Goal: Task Accomplishment & Management: Complete application form

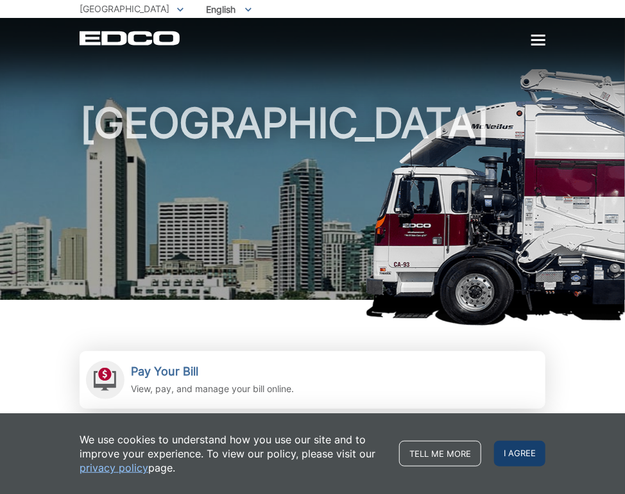
click at [517, 444] on span "I agree" at bounding box center [519, 454] width 51 height 26
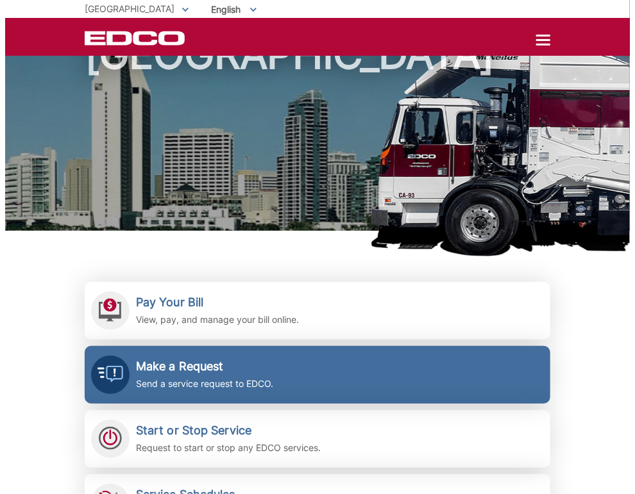
scroll to position [64, 0]
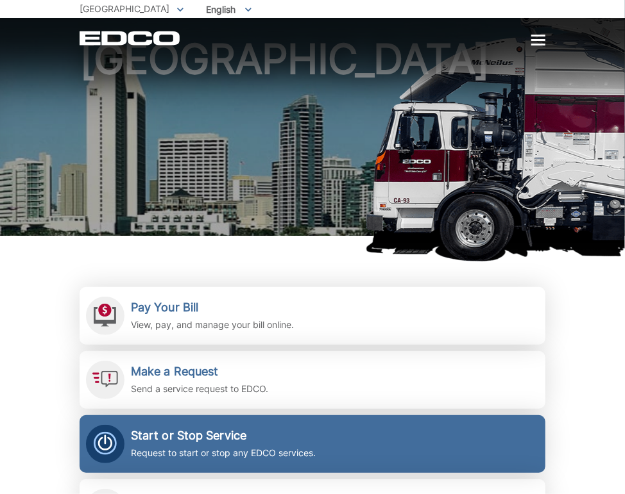
click at [201, 439] on h2 "Start or Stop Service" at bounding box center [223, 436] width 185 height 14
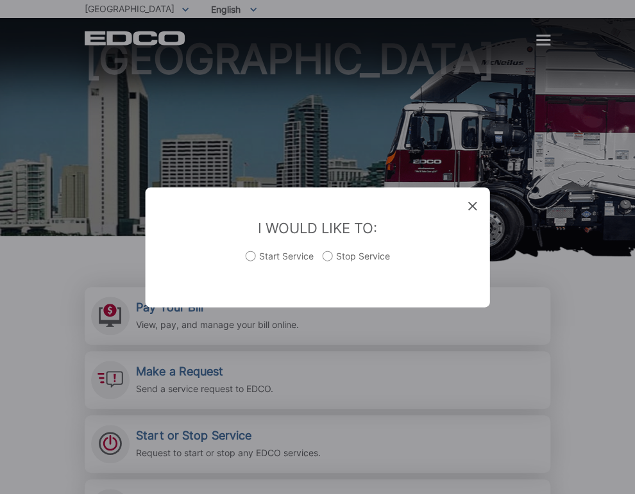
click at [252, 256] on label "Start Service" at bounding box center [280, 262] width 68 height 26
radio input "true"
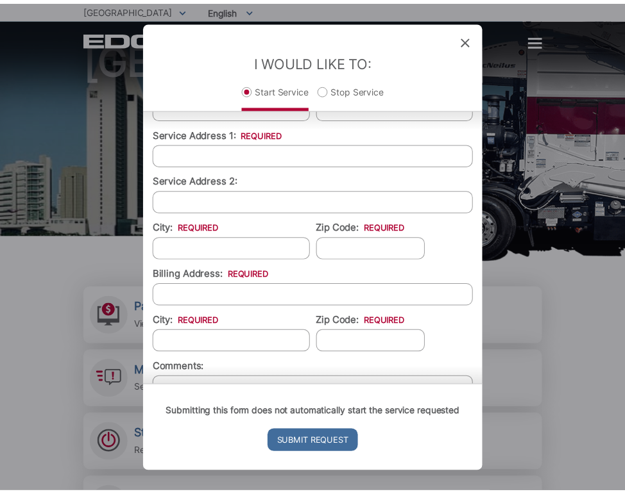
scroll to position [305, 0]
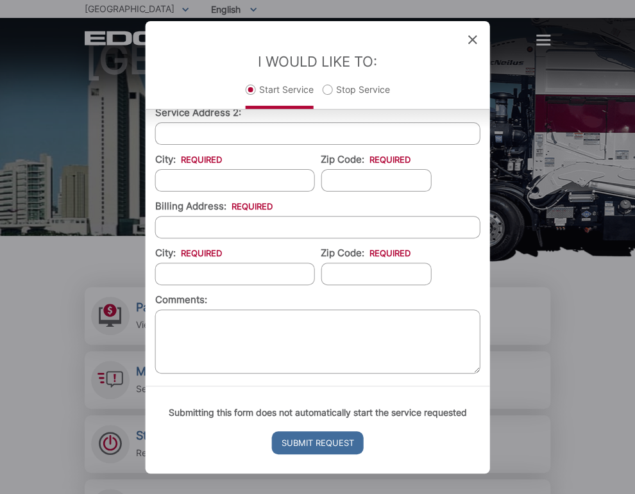
click at [474, 41] on icon at bounding box center [472, 39] width 9 height 9
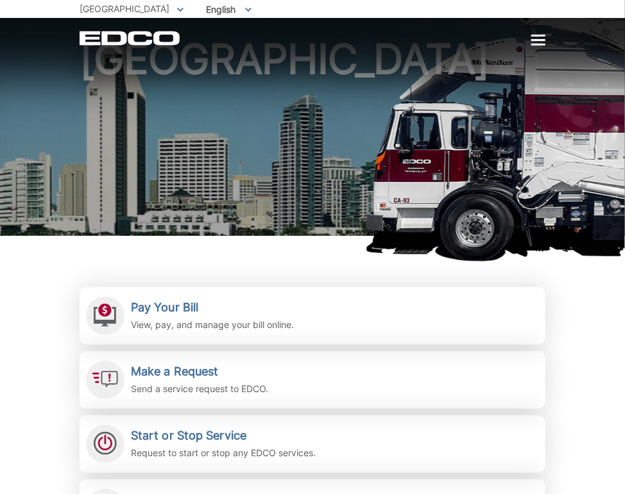
click at [536, 37] on div at bounding box center [538, 40] width 14 height 11
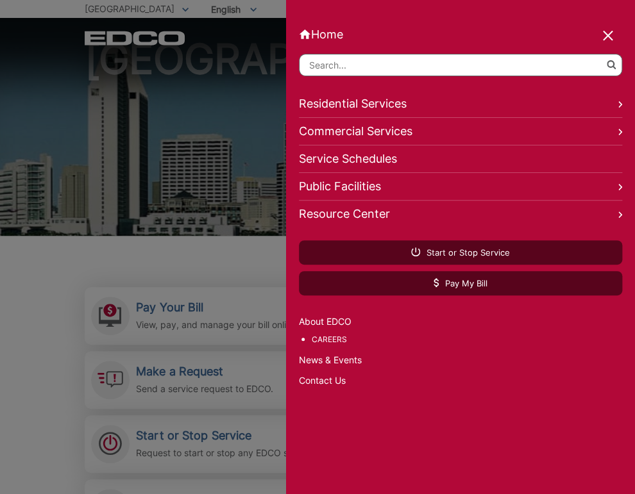
click at [400, 110] on link "Residential Services" at bounding box center [461, 104] width 324 height 28
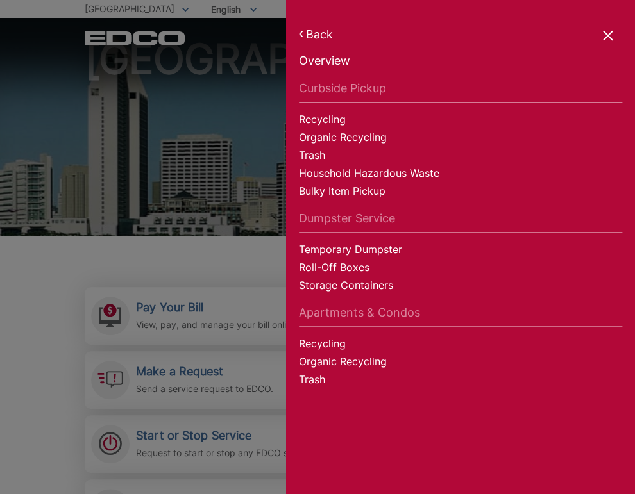
click at [608, 35] on div at bounding box center [609, 37] width 18 height 18
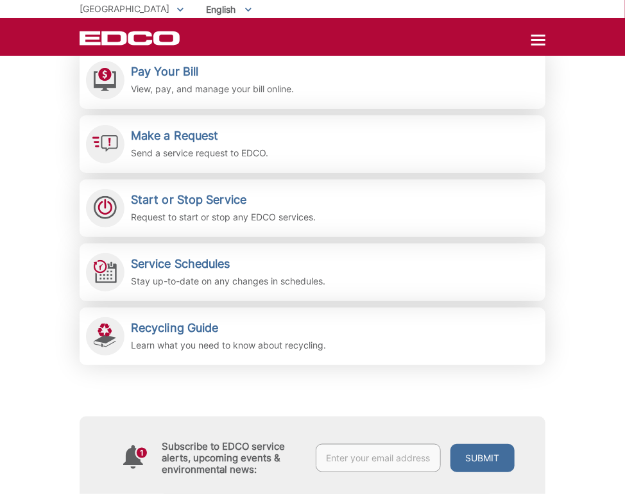
scroll to position [192, 0]
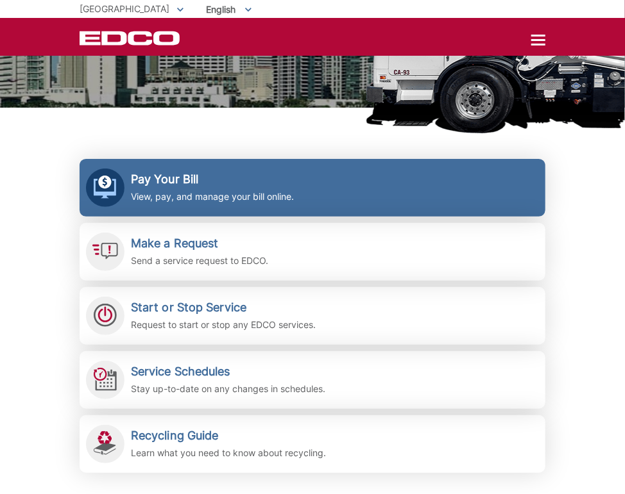
click at [216, 192] on p "View, pay, and manage your bill online." at bounding box center [212, 197] width 163 height 14
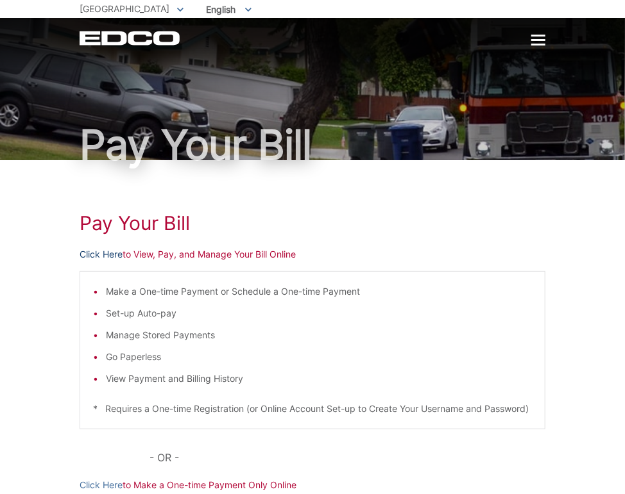
click at [113, 254] on link "Click Here" at bounding box center [101, 255] width 43 height 14
